Goal: Information Seeking & Learning: Learn about a topic

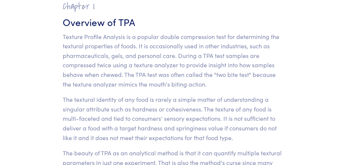
scroll to position [227, 0]
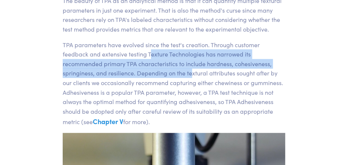
drag, startPoint x: 159, startPoint y: 57, endPoint x: 194, endPoint y: 75, distance: 39.4
click at [194, 75] on p "TPA parameters have evolved since the test's creation. Through customer feedbac…" at bounding box center [174, 83] width 223 height 87
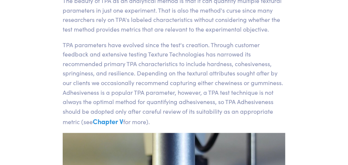
click at [111, 82] on p "TPA parameters have evolved since the test's creation. Through customer feedbac…" at bounding box center [174, 83] width 223 height 87
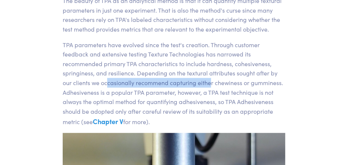
drag, startPoint x: 116, startPoint y: 85, endPoint x: 194, endPoint y: 84, distance: 77.3
click at [194, 84] on p "TPA parameters have evolved since the test's creation. Through customer feedbac…" at bounding box center [174, 83] width 223 height 87
drag, startPoint x: 124, startPoint y: 87, endPoint x: 135, endPoint y: 93, distance: 12.6
click at [140, 96] on p "TPA parameters have evolved since the test's creation. Through customer feedbac…" at bounding box center [174, 83] width 223 height 87
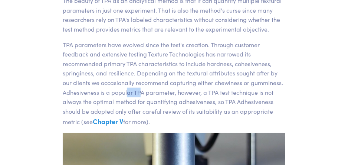
drag, startPoint x: 128, startPoint y: 90, endPoint x: 230, endPoint y: 97, distance: 102.3
click at [230, 97] on p "TPA parameters have evolved since the test's creation. Through customer feedbac…" at bounding box center [174, 83] width 223 height 87
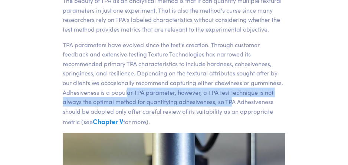
click at [230, 97] on p "TPA parameters have evolved since the test's creation. Through customer feedbac…" at bounding box center [174, 83] width 223 height 87
click at [191, 90] on p "TPA parameters have evolved since the test's creation. Through customer feedbac…" at bounding box center [174, 83] width 223 height 87
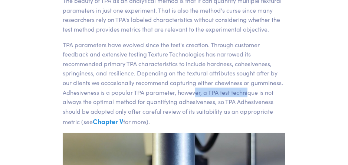
drag, startPoint x: 195, startPoint y: 91, endPoint x: 247, endPoint y: 92, distance: 51.7
click at [247, 92] on p "TPA parameters have evolved since the test's creation. Through customer feedbac…" at bounding box center [174, 83] width 223 height 87
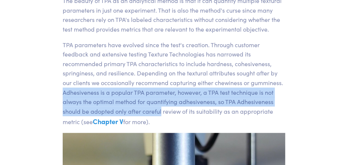
drag, startPoint x: 114, startPoint y: 102, endPoint x: 160, endPoint y: 107, distance: 46.7
click at [160, 107] on section "Chapter I Overview of TPA Texture Profile Analysis is a popular double compress…" at bounding box center [174, 43] width 259 height 407
click at [160, 107] on p "TPA parameters have evolved since the test's creation. Through customer feedbac…" at bounding box center [174, 83] width 223 height 87
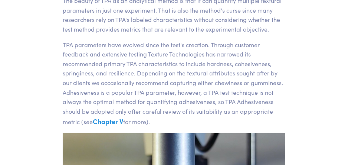
click at [146, 103] on p "TPA parameters have evolved since the test's creation. Through customer feedbac…" at bounding box center [174, 83] width 223 height 87
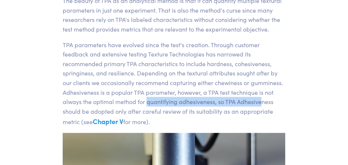
drag, startPoint x: 146, startPoint y: 100, endPoint x: 262, endPoint y: 102, distance: 115.9
click at [262, 102] on p "TPA parameters have evolved since the test's creation. Through customer feedbac…" at bounding box center [174, 83] width 223 height 87
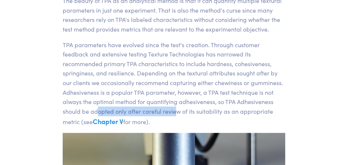
drag, startPoint x: 97, startPoint y: 107, endPoint x: 177, endPoint y: 109, distance: 79.9
click at [177, 109] on p "TPA parameters have evolved since the test's creation. Through customer feedbac…" at bounding box center [174, 83] width 223 height 87
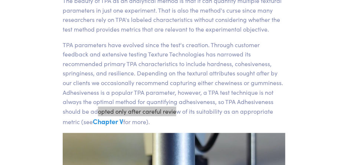
scroll to position [770, 0]
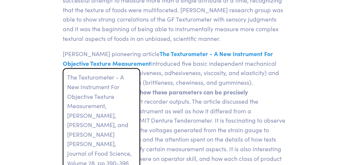
click at [220, 51] on span "The Texturometer - A New Instrument For Objective Texture Measurement" at bounding box center [168, 58] width 211 height 18
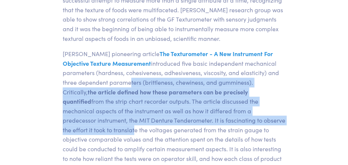
drag, startPoint x: 125, startPoint y: 85, endPoint x: 267, endPoint y: 117, distance: 145.0
click at [267, 117] on p "[PERSON_NAME] pioneering article The Texturometer - A New Instrument For Object…" at bounding box center [174, 120] width 223 height 143
click at [158, 103] on p "[PERSON_NAME] pioneering article The Texturometer - A New Instrument For Object…" at bounding box center [174, 120] width 223 height 143
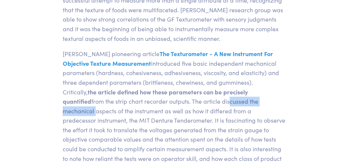
drag, startPoint x: 175, startPoint y: 98, endPoint x: 238, endPoint y: 106, distance: 64.4
click at [238, 106] on p "[PERSON_NAME] pioneering article The Texturometer - A New Instrument For Object…" at bounding box center [174, 120] width 223 height 143
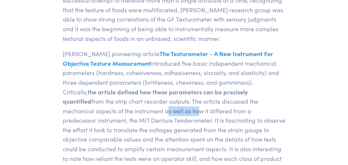
drag, startPoint x: 95, startPoint y: 112, endPoint x: 132, endPoint y: 116, distance: 37.4
click at [132, 116] on p "[PERSON_NAME] pioneering article The Texturometer - A New Instrument For Object…" at bounding box center [174, 120] width 223 height 143
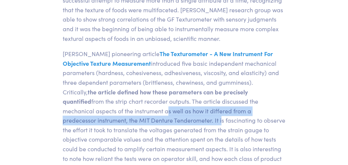
drag, startPoint x: 132, startPoint y: 116, endPoint x: 156, endPoint y: 105, distance: 26.4
click at [132, 117] on p "[PERSON_NAME] pioneering article The Texturometer - A New Instrument For Object…" at bounding box center [174, 120] width 223 height 143
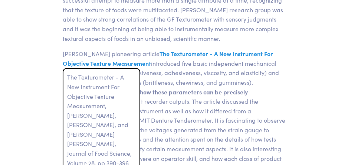
click at [231, 53] on span "The Texturometer - A New Instrument For Objective Texture Measurement" at bounding box center [168, 58] width 211 height 18
click at [226, 57] on span "The Texturometer - A New Instrument For Objective Texture Measurement" at bounding box center [168, 58] width 211 height 18
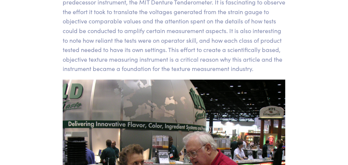
scroll to position [807, 0]
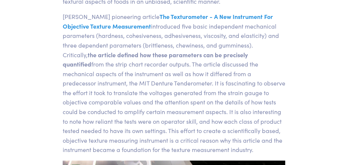
click at [239, 77] on p "[PERSON_NAME] pioneering article The Texturometer - A New Instrument For Object…" at bounding box center [174, 83] width 223 height 143
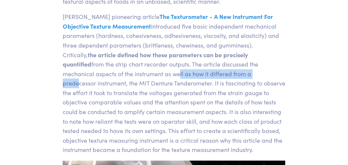
drag, startPoint x: 106, startPoint y: 69, endPoint x: 194, endPoint y: 78, distance: 88.5
click at [194, 78] on p "[PERSON_NAME] pioneering article The Texturometer - A New Instrument For Object…" at bounding box center [174, 83] width 223 height 143
click at [178, 75] on p "[PERSON_NAME] pioneering article The Texturometer - A New Instrument For Object…" at bounding box center [174, 83] width 223 height 143
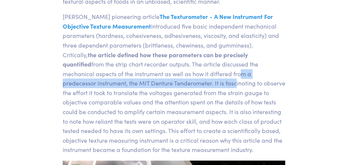
drag, startPoint x: 165, startPoint y: 75, endPoint x: 145, endPoint y: 88, distance: 24.1
click at [145, 88] on p "[PERSON_NAME] pioneering article The Texturometer - A New Instrument For Object…" at bounding box center [174, 83] width 223 height 143
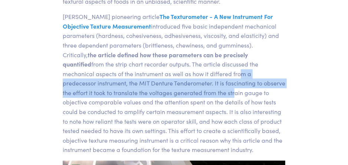
click at [145, 88] on p "[PERSON_NAME] pioneering article The Texturometer - A New Instrument For Object…" at bounding box center [174, 83] width 223 height 143
click at [127, 85] on p "[PERSON_NAME] pioneering article The Texturometer - A New Instrument For Object…" at bounding box center [174, 83] width 223 height 143
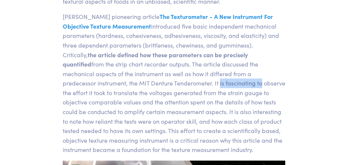
drag, startPoint x: 130, startPoint y: 81, endPoint x: 170, endPoint y: 84, distance: 39.8
click at [170, 84] on p "[PERSON_NAME] pioneering article The Texturometer - A New Instrument For Object…" at bounding box center [174, 83] width 223 height 143
click at [220, 85] on p "[PERSON_NAME] pioneering article The Texturometer - A New Instrument For Object…" at bounding box center [174, 83] width 223 height 143
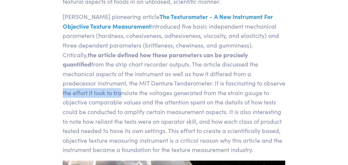
drag, startPoint x: 194, startPoint y: 85, endPoint x: 253, endPoint y: 84, distance: 59.1
click at [253, 84] on p "[PERSON_NAME] pioneering article The Texturometer - A New Instrument For Object…" at bounding box center [174, 83] width 223 height 143
drag, startPoint x: 253, startPoint y: 84, endPoint x: 224, endPoint y: 88, distance: 28.5
click at [253, 84] on p "[PERSON_NAME] pioneering article The Texturometer - A New Instrument For Object…" at bounding box center [174, 83] width 223 height 143
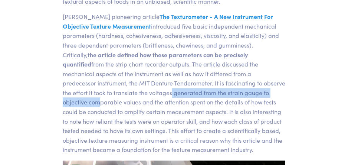
drag, startPoint x: 94, startPoint y: 92, endPoint x: 219, endPoint y: 90, distance: 125.6
click at [219, 90] on p "[PERSON_NAME] pioneering article The Texturometer - A New Instrument For Object…" at bounding box center [174, 83] width 223 height 143
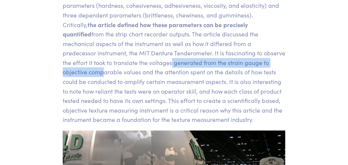
scroll to position [844, 0]
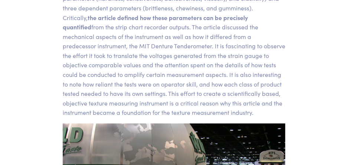
click at [226, 60] on p "[PERSON_NAME] pioneering article The Texturometer - A New Instrument For Object…" at bounding box center [174, 46] width 223 height 143
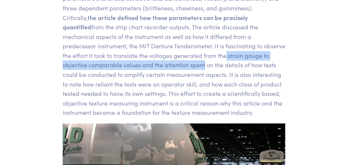
drag, startPoint x: 102, startPoint y: 60, endPoint x: 138, endPoint y: 57, distance: 36.6
click at [138, 57] on p "[PERSON_NAME] pioneering article The Texturometer - A New Instrument For Object…" at bounding box center [174, 46] width 223 height 143
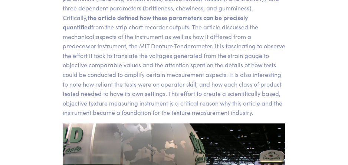
drag, startPoint x: 138, startPoint y: 57, endPoint x: 137, endPoint y: 74, distance: 16.8
click at [142, 73] on p "[PERSON_NAME] pioneering article The Texturometer - A New Instrument For Object…" at bounding box center [174, 46] width 223 height 143
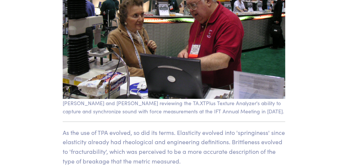
scroll to position [1067, 0]
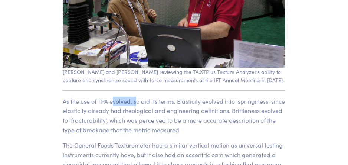
drag, startPoint x: 114, startPoint y: 97, endPoint x: 137, endPoint y: 98, distance: 22.4
click at [137, 98] on p "As the use of TPA evolved, so did its terms. Elasticity evolved into 'springine…" at bounding box center [174, 116] width 223 height 38
click at [198, 102] on p "As the use of TPA evolved, so did its terms. Elasticity evolved into 'springine…" at bounding box center [174, 116] width 223 height 38
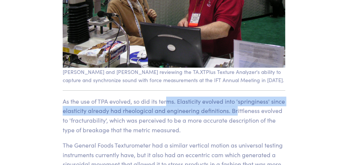
drag, startPoint x: 169, startPoint y: 99, endPoint x: 237, endPoint y: 111, distance: 68.6
click at [237, 111] on p "As the use of TPA evolved, so did its terms. Elasticity evolved into 'springine…" at bounding box center [174, 116] width 223 height 38
click at [222, 106] on p "As the use of TPA evolved, so did its terms. Elasticity evolved into 'springine…" at bounding box center [174, 116] width 223 height 38
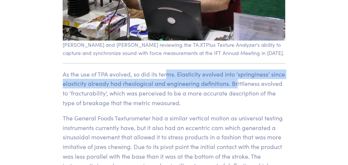
scroll to position [1104, 0]
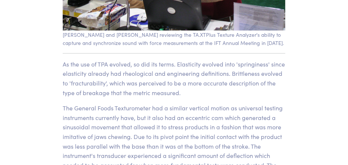
click at [198, 84] on p "As the use of TPA evolved, so did its terms. Elasticity evolved into 'springine…" at bounding box center [174, 78] width 223 height 38
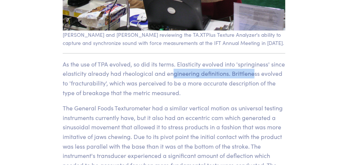
drag, startPoint x: 178, startPoint y: 73, endPoint x: 254, endPoint y: 72, distance: 75.8
click at [254, 72] on p "As the use of TPA evolved, so did its terms. Elasticity evolved into 'springine…" at bounding box center [174, 78] width 223 height 38
click at [246, 74] on p "As the use of TPA evolved, so did its terms. Elasticity evolved into 'springine…" at bounding box center [174, 78] width 223 height 38
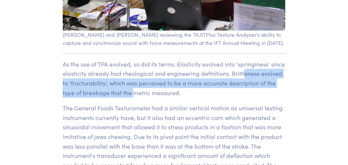
drag, startPoint x: 244, startPoint y: 74, endPoint x: 133, endPoint y: 92, distance: 112.1
click at [133, 92] on p "As the use of TPA evolved, so did its terms. Elasticity evolved into 'springine…" at bounding box center [174, 78] width 223 height 38
click at [205, 81] on p "As the use of TPA evolved, so did its terms. Elasticity evolved into 'springine…" at bounding box center [174, 78] width 223 height 38
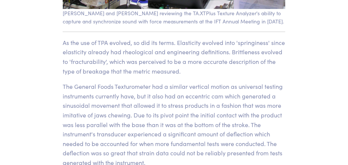
scroll to position [1141, 0]
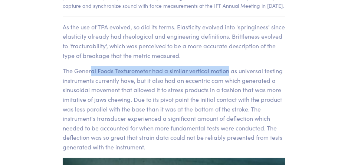
drag, startPoint x: 90, startPoint y: 71, endPoint x: 228, endPoint y: 72, distance: 138.6
click at [228, 72] on p "The General Foods Texturometer had a similar vertical motion as universal testi…" at bounding box center [174, 108] width 223 height 85
click at [170, 72] on p "The General Foods Texturometer had a similar vertical motion as universal testi…" at bounding box center [174, 108] width 223 height 85
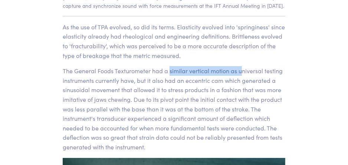
drag, startPoint x: 175, startPoint y: 68, endPoint x: 241, endPoint y: 73, distance: 66.7
click at [241, 73] on p "The General Foods Texturometer had a similar vertical motion as universal testi…" at bounding box center [174, 108] width 223 height 85
click at [176, 71] on p "The General Foods Texturometer had a similar vertical motion as universal testi…" at bounding box center [174, 108] width 223 height 85
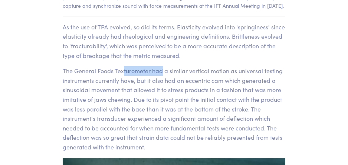
drag, startPoint x: 162, startPoint y: 70, endPoint x: 123, endPoint y: 78, distance: 39.7
click at [123, 78] on p "The General Foods Texturometer had a similar vertical motion as universal testi…" at bounding box center [174, 108] width 223 height 85
click at [153, 82] on p "The General Foods Texturometer had a similar vertical motion as universal testi…" at bounding box center [174, 108] width 223 height 85
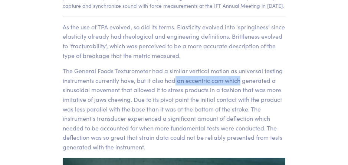
drag, startPoint x: 176, startPoint y: 78, endPoint x: 241, endPoint y: 79, distance: 65.0
click at [241, 79] on p "The General Foods Texturometer had a similar vertical motion as universal testi…" at bounding box center [174, 108] width 223 height 85
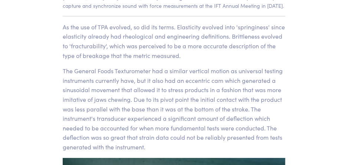
drag, startPoint x: 241, startPoint y: 79, endPoint x: 186, endPoint y: 90, distance: 56.0
click at [186, 90] on p "The General Foods Texturometer had a similar vertical motion as universal testi…" at bounding box center [174, 108] width 223 height 85
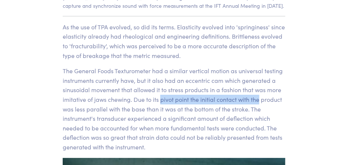
drag, startPoint x: 160, startPoint y: 100, endPoint x: 262, endPoint y: 103, distance: 101.8
click at [262, 103] on p "The General Foods Texturometer had a similar vertical motion as universal testi…" at bounding box center [174, 108] width 223 height 85
click at [262, 104] on p "The General Foods Texturometer had a similar vertical motion as universal testi…" at bounding box center [174, 108] width 223 height 85
click at [218, 100] on p "The General Foods Texturometer had a similar vertical motion as universal testi…" at bounding box center [174, 108] width 223 height 85
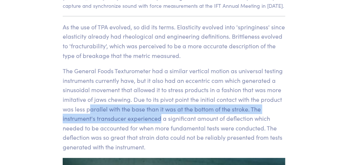
drag, startPoint x: 91, startPoint y: 107, endPoint x: 161, endPoint y: 116, distance: 71.1
click at [161, 116] on p "The General Foods Texturometer had a similar vertical motion as universal testi…" at bounding box center [174, 108] width 223 height 85
drag, startPoint x: 161, startPoint y: 116, endPoint x: 161, endPoint y: 120, distance: 4.1
click at [161, 116] on p "The General Foods Texturometer had a similar vertical motion as universal testi…" at bounding box center [174, 108] width 223 height 85
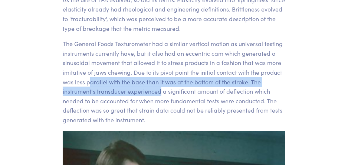
scroll to position [1178, 0]
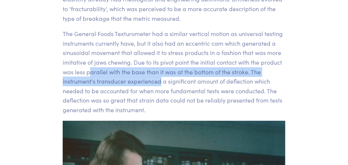
click at [159, 80] on p "The General Foods Texturometer had a similar vertical motion as universal testi…" at bounding box center [174, 71] width 223 height 85
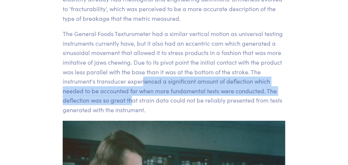
drag, startPoint x: 142, startPoint y: 84, endPoint x: 131, endPoint y: 101, distance: 21.0
click at [131, 101] on p "The General Foods Texturometer had a similar vertical motion as universal testi…" at bounding box center [174, 71] width 223 height 85
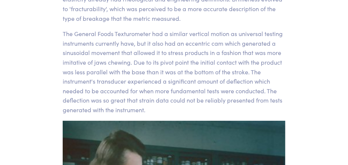
click at [187, 102] on p "The General Foods Texturometer had a similar vertical motion as universal testi…" at bounding box center [174, 71] width 223 height 85
drag, startPoint x: 173, startPoint y: 103, endPoint x: 264, endPoint y: 102, distance: 91.0
click at [264, 102] on p "The General Foods Texturometer had a similar vertical motion as universal testi…" at bounding box center [174, 71] width 223 height 85
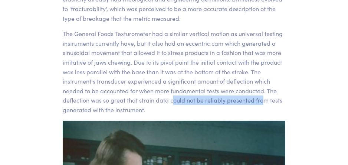
click at [264, 102] on p "The General Foods Texturometer had a similar vertical motion as universal testi…" at bounding box center [174, 71] width 223 height 85
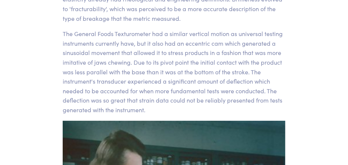
click at [167, 59] on p "The General Foods Texturometer had a similar vertical motion as universal testi…" at bounding box center [174, 71] width 223 height 85
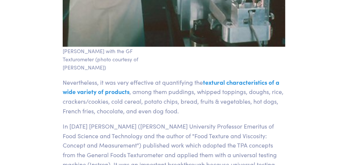
scroll to position [1475, 0]
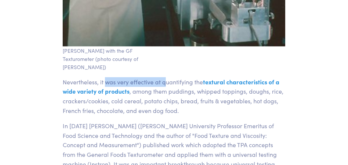
drag, startPoint x: 114, startPoint y: 81, endPoint x: 168, endPoint y: 82, distance: 53.1
click at [168, 82] on p "Nevertheless, it was very effective at quantifying the textural characteristics…" at bounding box center [174, 96] width 223 height 38
click at [169, 91] on p "Nevertheless, it was very effective at quantifying the textural characteristics…" at bounding box center [174, 96] width 223 height 38
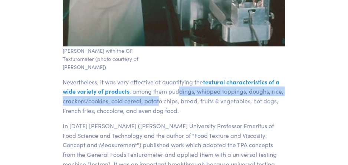
drag, startPoint x: 159, startPoint y: 96, endPoint x: 181, endPoint y: 91, distance: 22.2
click at [181, 91] on p "Nevertheless, it was very effective at quantifying the textural characteristics…" at bounding box center [174, 96] width 223 height 38
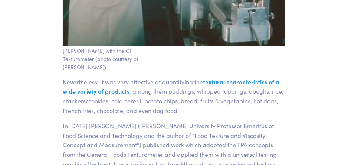
click at [163, 92] on p "Nevertheless, it was very effective at quantifying the textural characteristics…" at bounding box center [174, 96] width 223 height 38
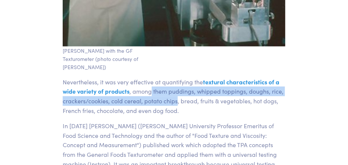
drag, startPoint x: 154, startPoint y: 91, endPoint x: 177, endPoint y: 98, distance: 23.7
click at [177, 98] on p "Nevertheless, it was very effective at quantifying the textural characteristics…" at bounding box center [174, 96] width 223 height 38
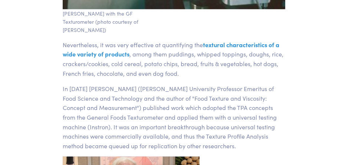
scroll to position [1550, 0]
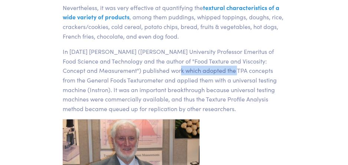
drag, startPoint x: 153, startPoint y: 70, endPoint x: 210, endPoint y: 72, distance: 57.2
click at [210, 72] on p "In [DATE] [PERSON_NAME] ([PERSON_NAME] University Professor Emeritus of Food Sc…" at bounding box center [174, 80] width 223 height 66
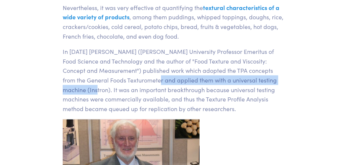
drag, startPoint x: 119, startPoint y: 81, endPoint x: 273, endPoint y: 79, distance: 153.4
click at [273, 79] on p "In [DATE] [PERSON_NAME] ([PERSON_NAME] University Professor Emeritus of Food Sc…" at bounding box center [174, 80] width 223 height 66
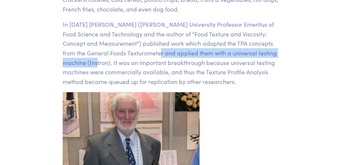
scroll to position [1587, 0]
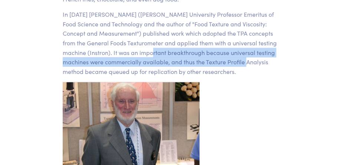
drag, startPoint x: 105, startPoint y: 51, endPoint x: 218, endPoint y: 61, distance: 113.4
click at [217, 61] on p "In [DATE] [PERSON_NAME] ([PERSON_NAME] University Professor Emeritus of Food Sc…" at bounding box center [174, 43] width 223 height 66
drag, startPoint x: 218, startPoint y: 61, endPoint x: 143, endPoint y: 48, distance: 76.5
click at [143, 49] on p "In [DATE] [PERSON_NAME] ([PERSON_NAME] University Professor Emeritus of Food Sc…" at bounding box center [174, 43] width 223 height 66
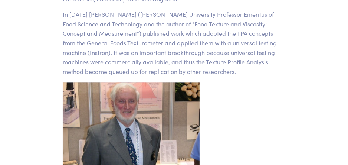
click at [236, 68] on p "In [DATE] [PERSON_NAME] ([PERSON_NAME] University Professor Emeritus of Food Sc…" at bounding box center [174, 43] width 223 height 66
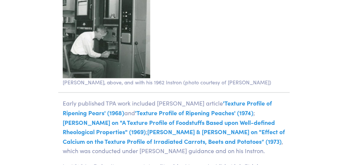
scroll to position [1847, 0]
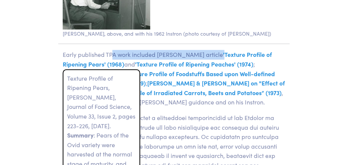
drag, startPoint x: 111, startPoint y: 51, endPoint x: 212, endPoint y: 55, distance: 100.4
click at [212, 55] on p "Early published TPA work included [PERSON_NAME] article 'Texture Profile of Rip…" at bounding box center [174, 78] width 232 height 57
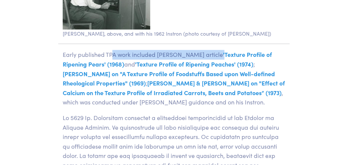
drag, startPoint x: 212, startPoint y: 55, endPoint x: 165, endPoint y: 52, distance: 46.9
click at [165, 52] on p "Early published TPA work included [PERSON_NAME] article 'Texture Profile of Rip…" at bounding box center [174, 78] width 232 height 57
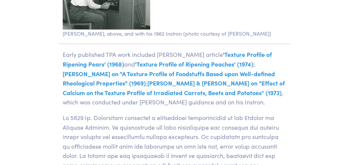
click at [104, 51] on p "Early published TPA work included [PERSON_NAME] article 'Texture Profile of Rip…" at bounding box center [174, 78] width 232 height 57
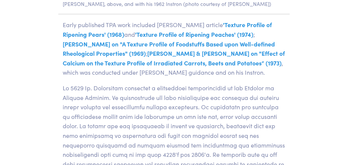
scroll to position [1884, 0]
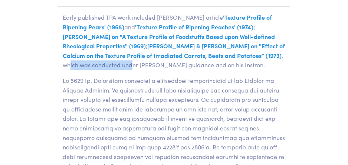
drag, startPoint x: 198, startPoint y: 58, endPoint x: 260, endPoint y: 59, distance: 61.7
click at [260, 59] on p "Early published TPA work included [PERSON_NAME] article 'Texture Profile of Rip…" at bounding box center [174, 41] width 232 height 57
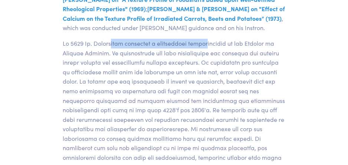
drag, startPoint x: 112, startPoint y: 36, endPoint x: 204, endPoint y: 48, distance: 92.5
click at [204, 48] on p "objective, practical methods for quantifying food texture. General Foods Textur…" at bounding box center [174, 120] width 232 height 162
drag, startPoint x: 175, startPoint y: 46, endPoint x: 135, endPoint y: 46, distance: 40.1
click at [175, 46] on p "objective, practical methods for quantifying food texture. General Foods Textur…" at bounding box center [174, 120] width 232 height 162
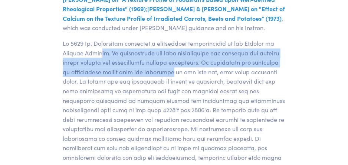
drag, startPoint x: 98, startPoint y: 55, endPoint x: 172, endPoint y: 75, distance: 76.6
click at [172, 75] on p "objective, practical methods for quantifying food texture. General Foods Textur…" at bounding box center [174, 120] width 232 height 162
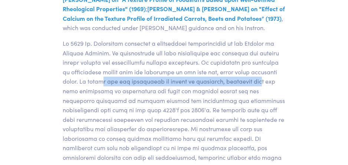
drag, startPoint x: 100, startPoint y: 83, endPoint x: 253, endPoint y: 82, distance: 152.7
click at [253, 82] on p "objective, practical methods for quantifying food texture. General Foods Textur…" at bounding box center [174, 120] width 232 height 162
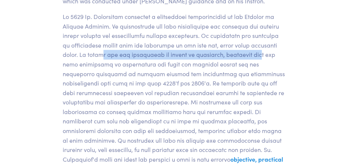
scroll to position [1958, 0]
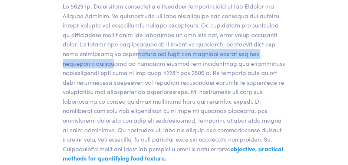
drag, startPoint x: 114, startPoint y: 54, endPoint x: 277, endPoint y: 56, distance: 162.7
click at [277, 56] on p "objective, practical methods for quantifying food texture. General Foods Textur…" at bounding box center [174, 82] width 232 height 162
drag, startPoint x: 277, startPoint y: 56, endPoint x: 254, endPoint y: 55, distance: 23.1
click at [277, 56] on p "objective, practical methods for quantifying food texture. General Foods Textur…" at bounding box center [174, 82] width 232 height 162
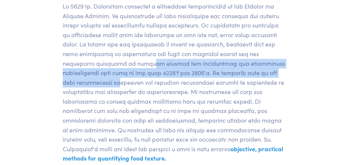
drag, startPoint x: 84, startPoint y: 63, endPoint x: 257, endPoint y: 69, distance: 173.9
click at [257, 69] on p "objective, practical methods for quantifying food texture. General Foods Textur…" at bounding box center [174, 82] width 232 height 162
click at [74, 71] on p "objective, practical methods for quantifying food texture. General Foods Textur…" at bounding box center [174, 82] width 232 height 162
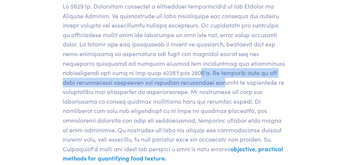
drag, startPoint x: 129, startPoint y: 71, endPoint x: 148, endPoint y: 84, distance: 23.1
click at [148, 84] on p "objective, practical methods for quantifying food texture. General Foods Textur…" at bounding box center [174, 82] width 232 height 162
click at [129, 84] on p "objective, practical methods for quantifying food texture. General Foods Textur…" at bounding box center [174, 82] width 232 height 162
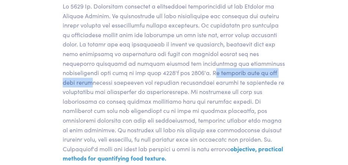
drag, startPoint x: 150, startPoint y: 74, endPoint x: 227, endPoint y: 77, distance: 76.6
click at [227, 77] on p "objective, practical methods for quantifying food texture. General Foods Textur…" at bounding box center [174, 82] width 232 height 162
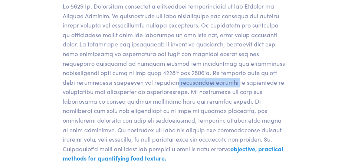
drag, startPoint x: 103, startPoint y: 78, endPoint x: 162, endPoint y: 84, distance: 59.7
click at [162, 84] on p "objective, practical methods for quantifying food texture. General Foods Textur…" at bounding box center [174, 82] width 232 height 162
click at [177, 84] on p "objective, practical methods for quantifying food texture. General Foods Textur…" at bounding box center [174, 82] width 232 height 162
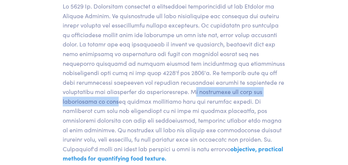
drag, startPoint x: 103, startPoint y: 88, endPoint x: 221, endPoint y: 95, distance: 118.4
click at [221, 95] on p "objective, practical methods for quantifying food texture. General Foods Textur…" at bounding box center [174, 82] width 232 height 162
drag, startPoint x: 221, startPoint y: 95, endPoint x: 196, endPoint y: 106, distance: 26.8
click at [196, 106] on p "objective, practical methods for quantifying food texture. General Foods Textur…" at bounding box center [174, 82] width 232 height 162
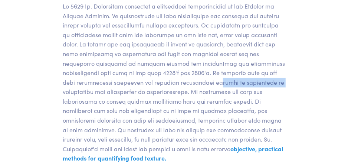
drag, startPoint x: 196, startPoint y: 106, endPoint x: 200, endPoint y: 85, distance: 21.9
click at [200, 85] on p "objective, practical methods for quantifying food texture. General Foods Textur…" at bounding box center [174, 82] width 232 height 162
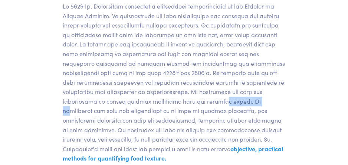
drag, startPoint x: 108, startPoint y: 104, endPoint x: 143, endPoint y: 102, distance: 34.6
click at [143, 102] on p "objective, practical methods for quantifying food texture. General Foods Textur…" at bounding box center [174, 82] width 232 height 162
click at [210, 88] on p "objective, practical methods for quantifying food texture. General Foods Textur…" at bounding box center [174, 82] width 232 height 162
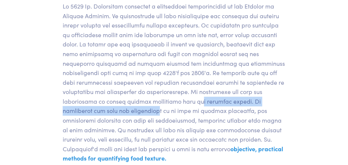
drag, startPoint x: 79, startPoint y: 100, endPoint x: 231, endPoint y: 105, distance: 152.0
click at [231, 105] on p "objective, practical methods for quantifying food texture. General Foods Textur…" at bounding box center [174, 82] width 232 height 162
drag, startPoint x: 231, startPoint y: 105, endPoint x: 173, endPoint y: 100, distance: 57.8
click at [185, 97] on p "objective, practical methods for quantifying food texture. General Foods Textur…" at bounding box center [174, 82] width 232 height 162
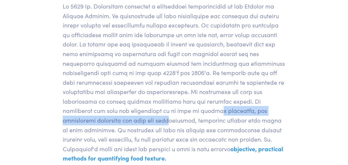
drag, startPoint x: 82, startPoint y: 114, endPoint x: 232, endPoint y: 109, distance: 149.8
click at [232, 109] on p "objective, practical methods for quantifying food texture. General Foods Textur…" at bounding box center [174, 82] width 232 height 162
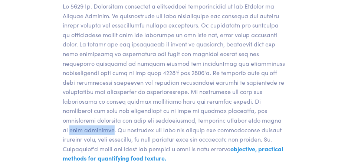
drag, startPoint x: 125, startPoint y: 116, endPoint x: 171, endPoint y: 119, distance: 46.5
click at [171, 119] on p "objective, practical methods for quantifying food texture. General Foods Textur…" at bounding box center [174, 82] width 232 height 162
click at [210, 123] on p "objective, practical methods for quantifying food texture. General Foods Textur…" at bounding box center [174, 82] width 232 height 162
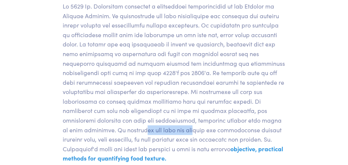
drag, startPoint x: 194, startPoint y: 116, endPoint x: 247, endPoint y: 120, distance: 53.2
click at [247, 120] on p "objective, practical methods for quantifying food texture. General Foods Textur…" at bounding box center [174, 82] width 232 height 162
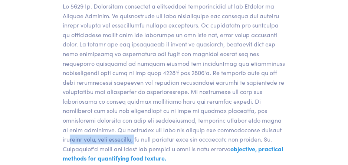
drag, startPoint x: 127, startPoint y: 129, endPoint x: 201, endPoint y: 129, distance: 73.6
click at [201, 129] on p "objective, practical methods for quantifying food texture. General Foods Textur…" at bounding box center [174, 82] width 232 height 162
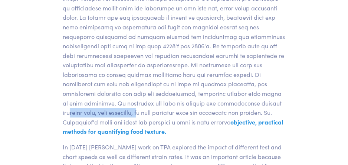
scroll to position [1996, 0]
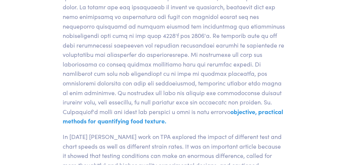
click at [136, 80] on p "objective, practical methods for quantifying food texture. General Foods Textur…" at bounding box center [174, 45] width 232 height 162
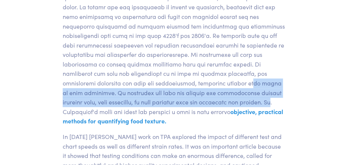
drag, startPoint x: 103, startPoint y: 84, endPoint x: 133, endPoint y: 98, distance: 32.4
click at [133, 98] on p "objective, practical methods for quantifying food texture. General Foods Textur…" at bounding box center [174, 45] width 232 height 162
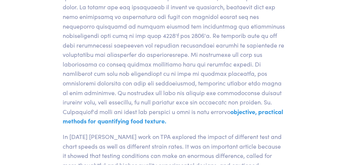
click at [202, 104] on p "objective, practical methods for quantifying food texture. General Foods Textur…" at bounding box center [174, 45] width 232 height 162
drag, startPoint x: 192, startPoint y: 103, endPoint x: 248, endPoint y: 102, distance: 55.7
click at [248, 102] on p "objective, practical methods for quantifying food texture. General Foods Textur…" at bounding box center [174, 45] width 232 height 162
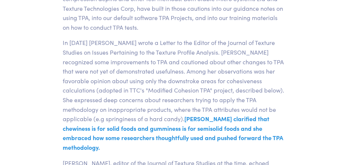
scroll to position [2795, 0]
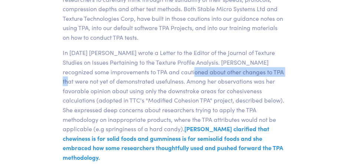
drag, startPoint x: 150, startPoint y: 63, endPoint x: 243, endPoint y: 62, distance: 92.5
click at [243, 62] on p "In [DATE] [PERSON_NAME] wrote a Letter to the Editor of the Journal of Texture …" at bounding box center [174, 105] width 232 height 114
click at [216, 63] on p "In [DATE] [PERSON_NAME] wrote a Letter to the Editor of the Journal of Texture …" at bounding box center [174, 105] width 232 height 114
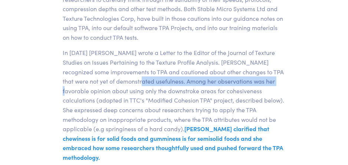
drag, startPoint x: 94, startPoint y: 71, endPoint x: 234, endPoint y: 72, distance: 140.1
click at [234, 72] on p "In [DATE] [PERSON_NAME] wrote a Letter to the Editor of the Journal of Texture …" at bounding box center [174, 105] width 232 height 114
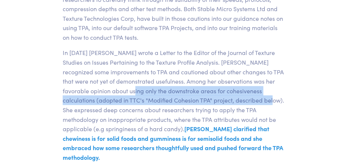
drag, startPoint x: 87, startPoint y: 84, endPoint x: 204, endPoint y: 87, distance: 117.8
click at [204, 87] on p "In [DATE] [PERSON_NAME] wrote a Letter to the Editor of the Journal of Texture …" at bounding box center [174, 105] width 232 height 114
drag, startPoint x: 204, startPoint y: 87, endPoint x: 142, endPoint y: 80, distance: 62.8
click at [142, 80] on p "In [DATE] [PERSON_NAME] wrote a Letter to the Editor of the Journal of Texture …" at bounding box center [174, 105] width 232 height 114
click at [110, 81] on p "In [DATE] [PERSON_NAME] wrote a Letter to the Editor of the Journal of Texture …" at bounding box center [174, 105] width 232 height 114
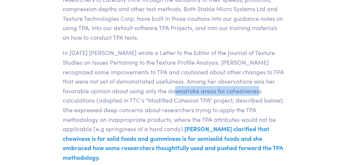
drag, startPoint x: 126, startPoint y: 84, endPoint x: 210, endPoint y: 84, distance: 84.3
click at [210, 84] on p "In [DATE] [PERSON_NAME] wrote a Letter to the Editor of the Journal of Texture …" at bounding box center [174, 105] width 232 height 114
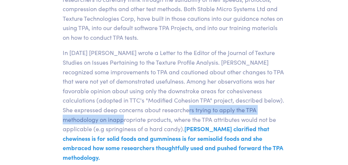
drag, startPoint x: 132, startPoint y: 101, endPoint x: 263, endPoint y: 103, distance: 131.1
click at [263, 103] on p "In [DATE] [PERSON_NAME] wrote a Letter to the Editor of the Journal of Texture …" at bounding box center [174, 105] width 232 height 114
drag, startPoint x: 263, startPoint y: 103, endPoint x: 250, endPoint y: 104, distance: 13.0
click at [263, 103] on p "In [DATE] [PERSON_NAME] wrote a Letter to the Editor of the Journal of Texture …" at bounding box center [174, 105] width 232 height 114
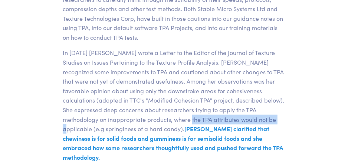
drag, startPoint x: 109, startPoint y: 106, endPoint x: 197, endPoint y: 110, distance: 88.1
click at [197, 110] on p "In [DATE] [PERSON_NAME] wrote a Letter to the Editor of the Journal of Texture …" at bounding box center [174, 105] width 232 height 114
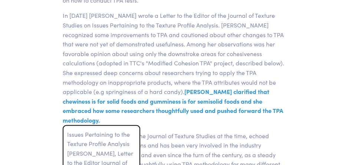
click at [196, 87] on span "[PERSON_NAME] clarified that chewiness is for solid foods and gumminess is for …" at bounding box center [173, 105] width 221 height 37
click at [134, 95] on span "[PERSON_NAME] clarified that chewiness is for solid foods and gumminess is for …" at bounding box center [173, 105] width 221 height 37
click at [104, 97] on span "[PERSON_NAME] clarified that chewiness is for solid foods and gumminess is for …" at bounding box center [173, 105] width 221 height 37
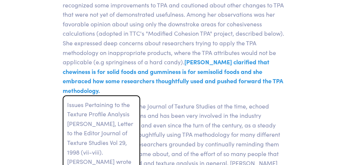
scroll to position [2870, 0]
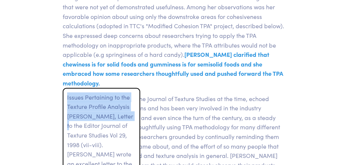
drag, startPoint x: 66, startPoint y: 79, endPoint x: 126, endPoint y: 97, distance: 62.1
click at [126, 97] on span "Issues Pertaining to the Texture Profile Analysis [PERSON_NAME], Letter to the …" at bounding box center [102, 165] width 78 height 155
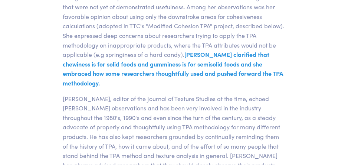
copy span "Issues Pertaining to the Texture Profile Analysis [PERSON_NAME]"
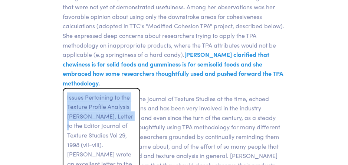
copy span "Issues Pertaining to the Texture Profile Analysis [PERSON_NAME]"
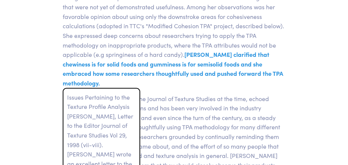
click at [186, 55] on span "[PERSON_NAME] clarified that chewiness is for solid foods and gumminess is for …" at bounding box center [173, 68] width 221 height 37
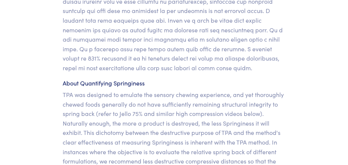
scroll to position [6507, 0]
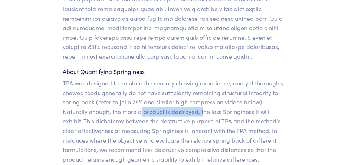
drag, startPoint x: 141, startPoint y: 71, endPoint x: 207, endPoint y: 74, distance: 66.2
click at [207, 78] on p "TPA was designed to emulate the sensory chewing experience, and yet thoroughly …" at bounding box center [174, 120] width 223 height 85
click at [187, 78] on p "TPA was designed to emulate the sensory chewing experience, and yet thoroughly …" at bounding box center [174, 120] width 223 height 85
click at [172, 78] on p "TPA was designed to emulate the sensory chewing experience, and yet thoroughly …" at bounding box center [174, 120] width 223 height 85
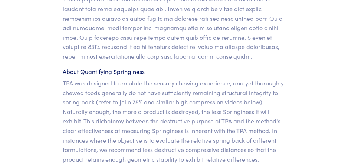
click at [184, 78] on p "TPA was designed to emulate the sensory chewing experience, and yet thoroughly …" at bounding box center [174, 120] width 223 height 85
click at [237, 78] on p "TPA was designed to emulate the sensory chewing experience, and yet thoroughly …" at bounding box center [174, 120] width 223 height 85
click at [216, 78] on p "TPA was designed to emulate the sensory chewing experience, and yet thoroughly …" at bounding box center [174, 120] width 223 height 85
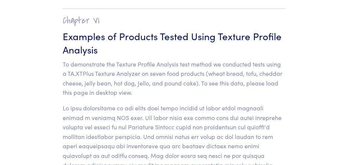
scroll to position [7385, 0]
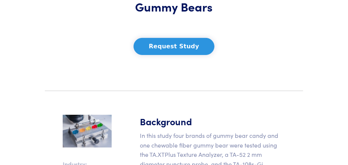
scroll to position [149, 0]
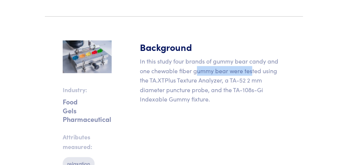
drag, startPoint x: 196, startPoint y: 71, endPoint x: 253, endPoint y: 73, distance: 56.9
click at [253, 73] on p "In this study four brands of gummy bear candy and one chewable fiber gummy bear…" at bounding box center [213, 80] width 146 height 48
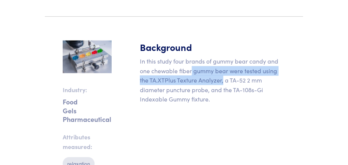
drag, startPoint x: 205, startPoint y: 74, endPoint x: 223, endPoint y: 84, distance: 20.8
click at [223, 84] on p "In this study four brands of gummy bear candy and one chewable fiber gummy bear…" at bounding box center [213, 80] width 146 height 48
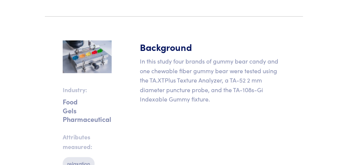
click at [217, 109] on div "Background In this study four brands of gummy bear candy and one chewable fiber…" at bounding box center [213, 164] width 155 height 248
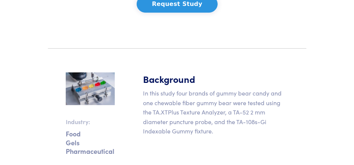
scroll to position [74, 0]
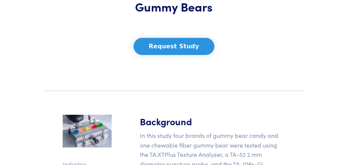
click at [195, 38] on div "Gummy Bears Request Study" at bounding box center [174, 26] width 232 height 79
click at [178, 47] on button "Request Study" at bounding box center [174, 46] width 81 height 17
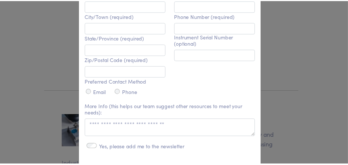
scroll to position [334, 0]
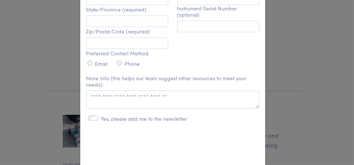
click at [285, 83] on div "**********" at bounding box center [177, 82] width 354 height 165
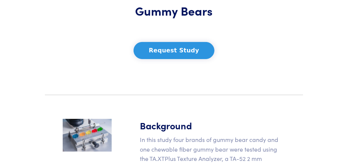
scroll to position [149, 0]
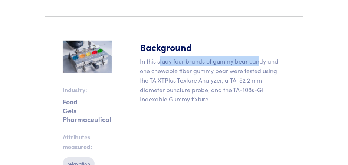
drag, startPoint x: 159, startPoint y: 61, endPoint x: 259, endPoint y: 64, distance: 100.0
click at [259, 64] on p "In this study four brands of gummy bear candy and one chewable fiber gummy bear…" at bounding box center [213, 80] width 146 height 48
click at [79, 54] on img at bounding box center [87, 56] width 49 height 33
